Goal: Task Accomplishment & Management: Complete application form

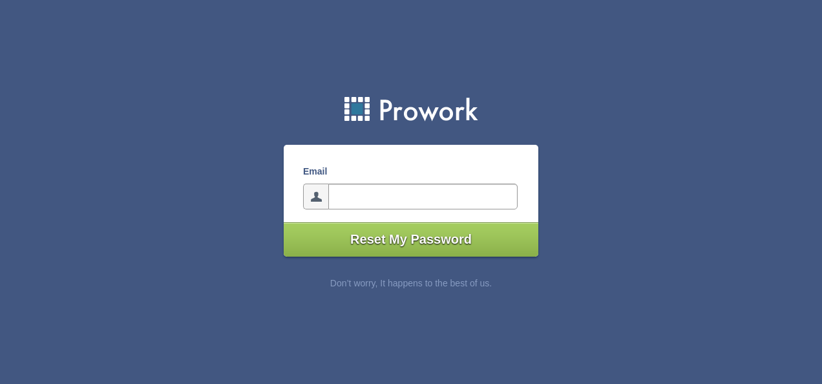
click at [424, 187] on input"] "email" at bounding box center [422, 196] width 189 height 26
type input"] "[EMAIL_ADDRESS][DOMAIN_NAME]"
click at [424, 238] on input"] "Reset My Password" at bounding box center [411, 239] width 254 height 34
click at [351, 194] on input"] "email" at bounding box center [422, 196] width 189 height 26
type input"] "sashaparis06@gmail.com"
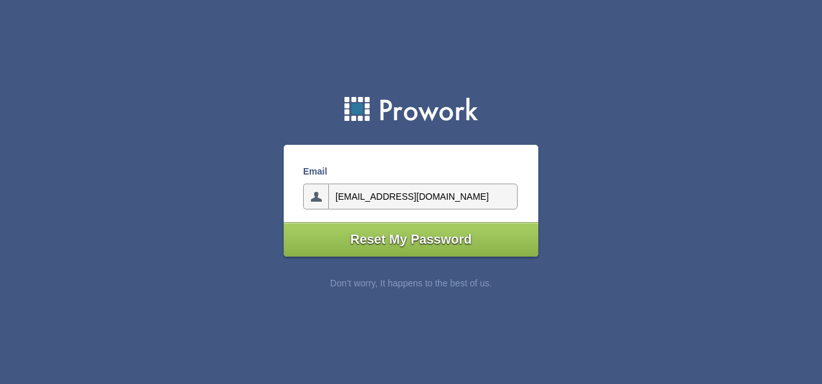
click at [433, 241] on input"] "Reset My Password" at bounding box center [411, 239] width 254 height 34
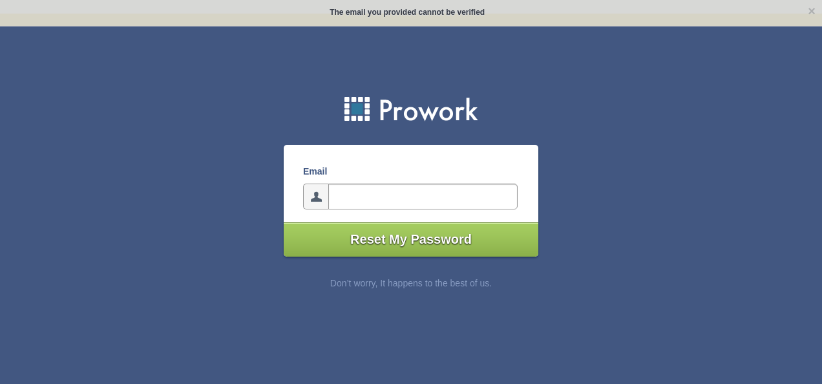
click at [373, 205] on input"] "email" at bounding box center [422, 196] width 189 height 26
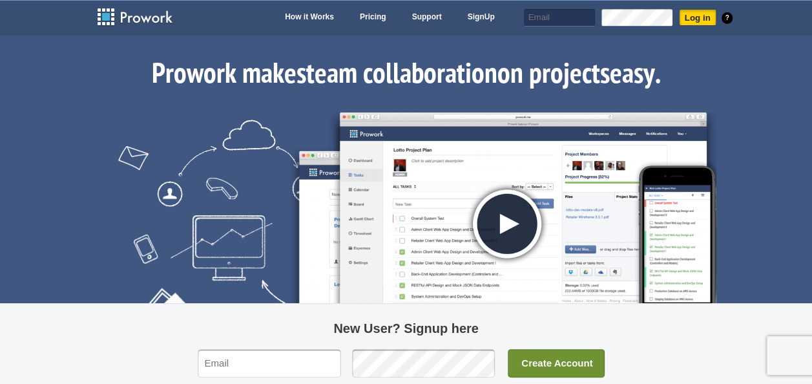
click at [709, 19] on input "Log in" at bounding box center [697, 17] width 37 height 17
click at [586, 22] on input "text" at bounding box center [560, 17] width 71 height 17
type input "sashaparis06@gmail.com"
click at [696, 17] on input "Log in" at bounding box center [697, 17] width 37 height 17
click at [472, 17] on link "SignUp" at bounding box center [482, 18] width 40 height 18
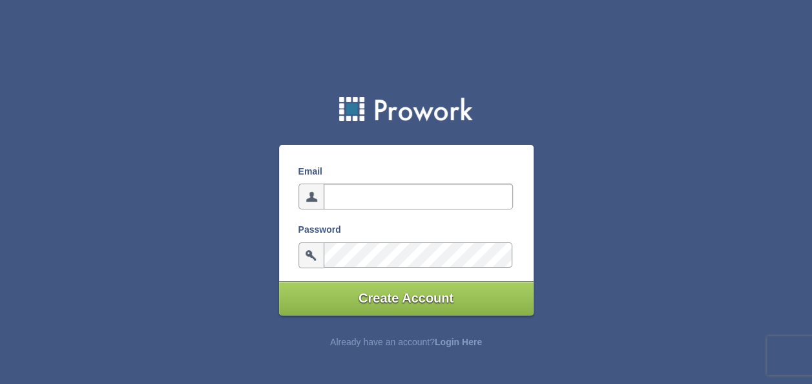
click at [389, 182] on div "Email" at bounding box center [405, 193] width 253 height 58
type input "sashaparis06@gmail.com"
click at [412, 295] on input "Create Account" at bounding box center [406, 298] width 254 height 34
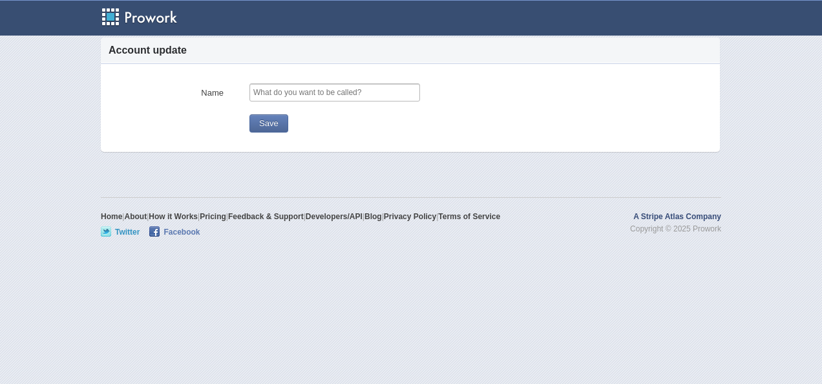
click at [329, 89] on input "text" at bounding box center [334, 92] width 171 height 18
type input "sasha"
click at [276, 118] on button "Save" at bounding box center [268, 123] width 39 height 18
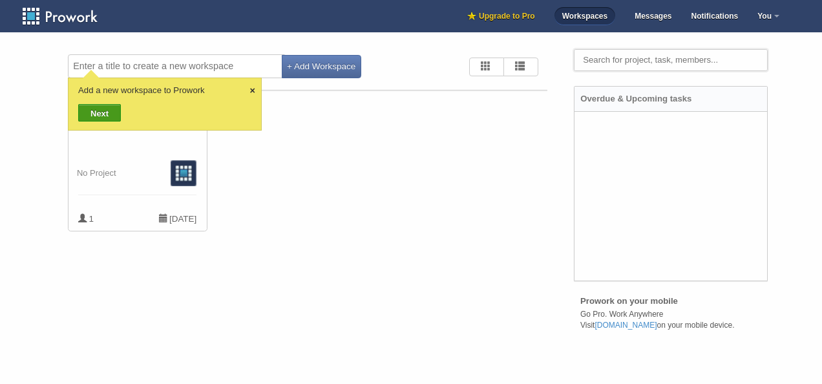
drag, startPoint x: 254, startPoint y: 163, endPoint x: 240, endPoint y: 133, distance: 33.2
click at [254, 160] on ul "Personal No Project 1 [DATE]" at bounding box center [309, 175] width 483 height 147
